Goal: Check status: Check status

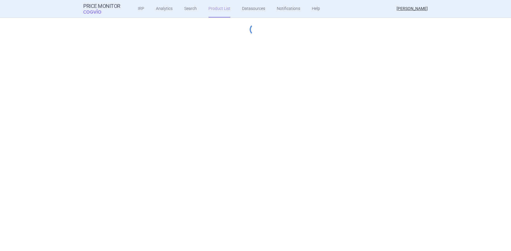
select select "[DATE]"
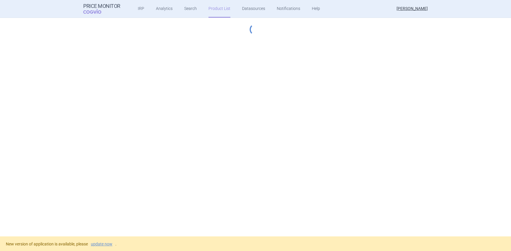
select select "hungary-included"
